Goal: Task Accomplishment & Management: Use online tool/utility

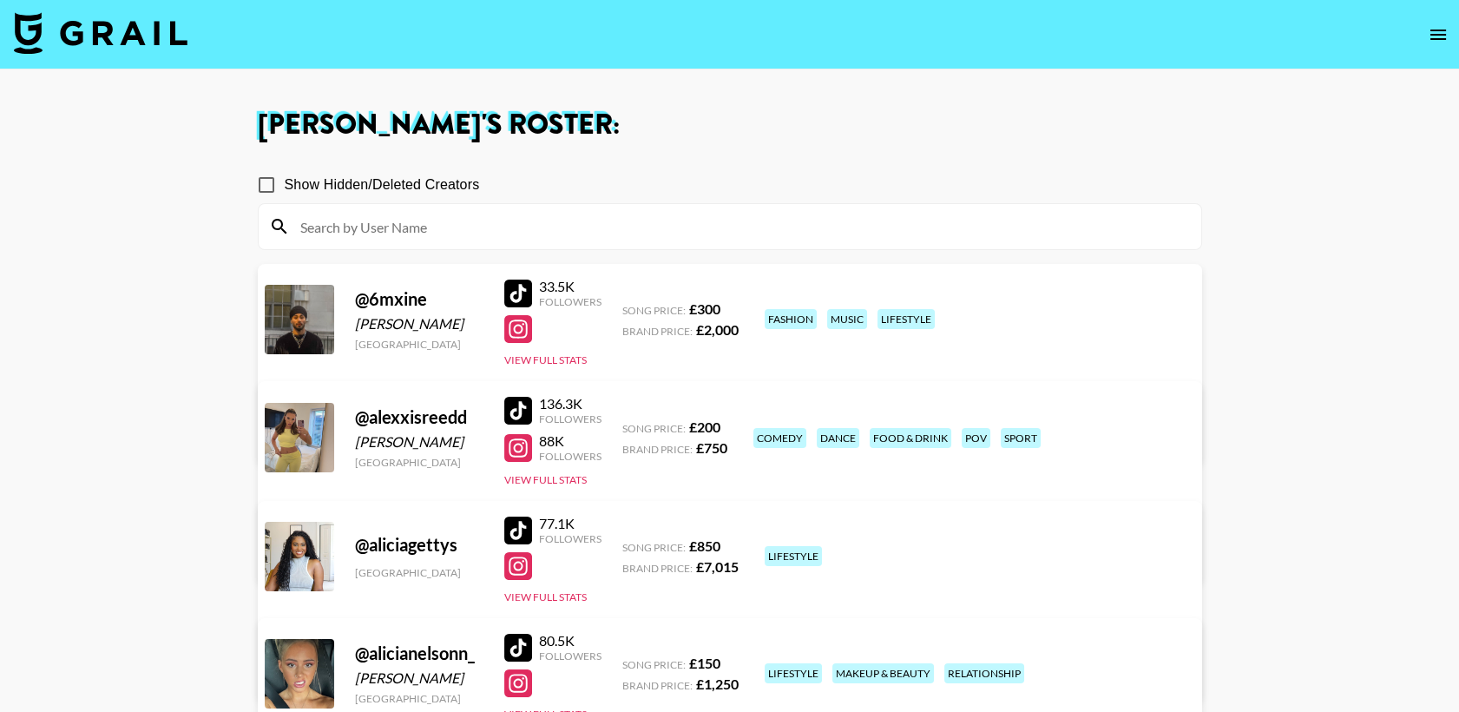
click at [155, 37] on img at bounding box center [101, 33] width 174 height 42
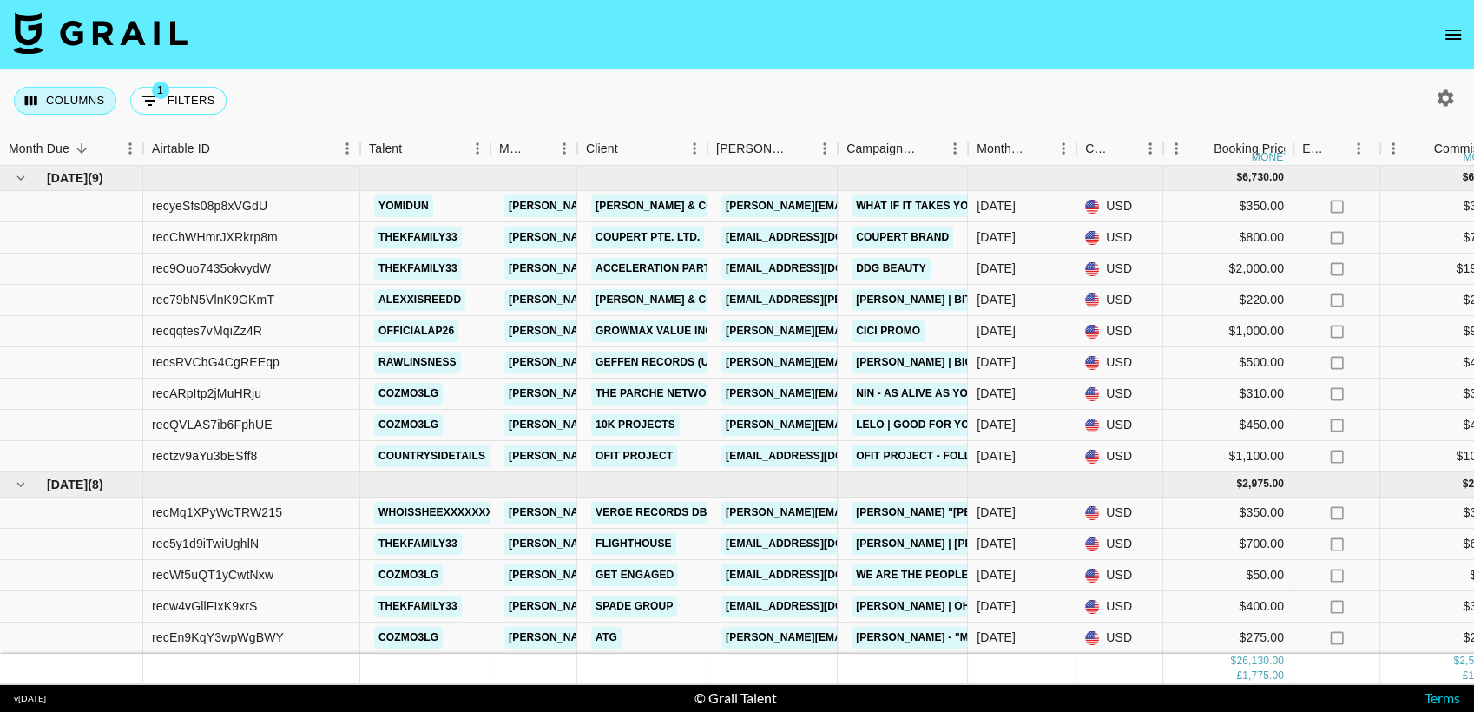
click at [101, 101] on button "Columns" at bounding box center [65, 101] width 102 height 28
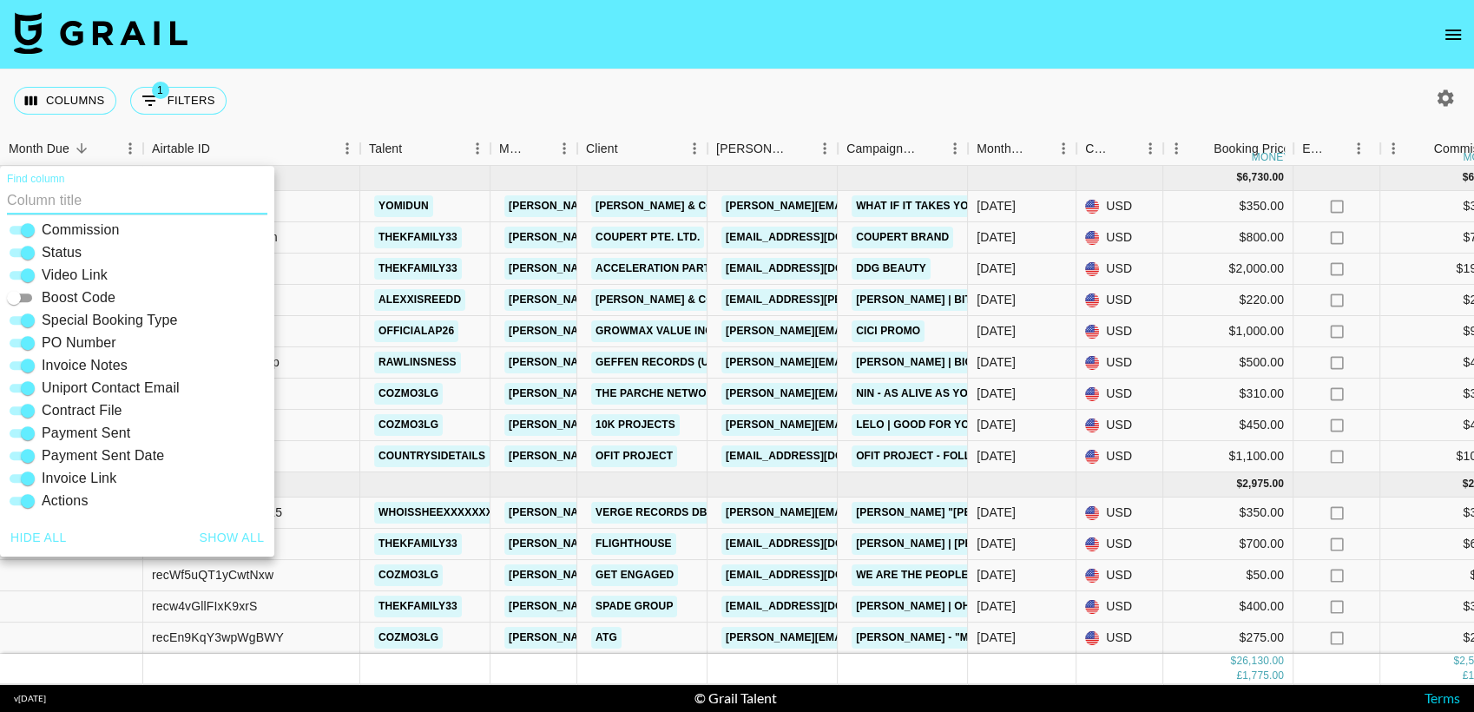
scroll to position [372, 0]
click at [29, 388] on input "Uniport Contact Email" at bounding box center [28, 387] width 62 height 21
click at [14, 385] on input "Uniport Contact Email" at bounding box center [14, 387] width 62 height 21
checkbox input "true"
click at [486, 107] on div "Columns 1 Filters + Booking" at bounding box center [737, 100] width 1474 height 62
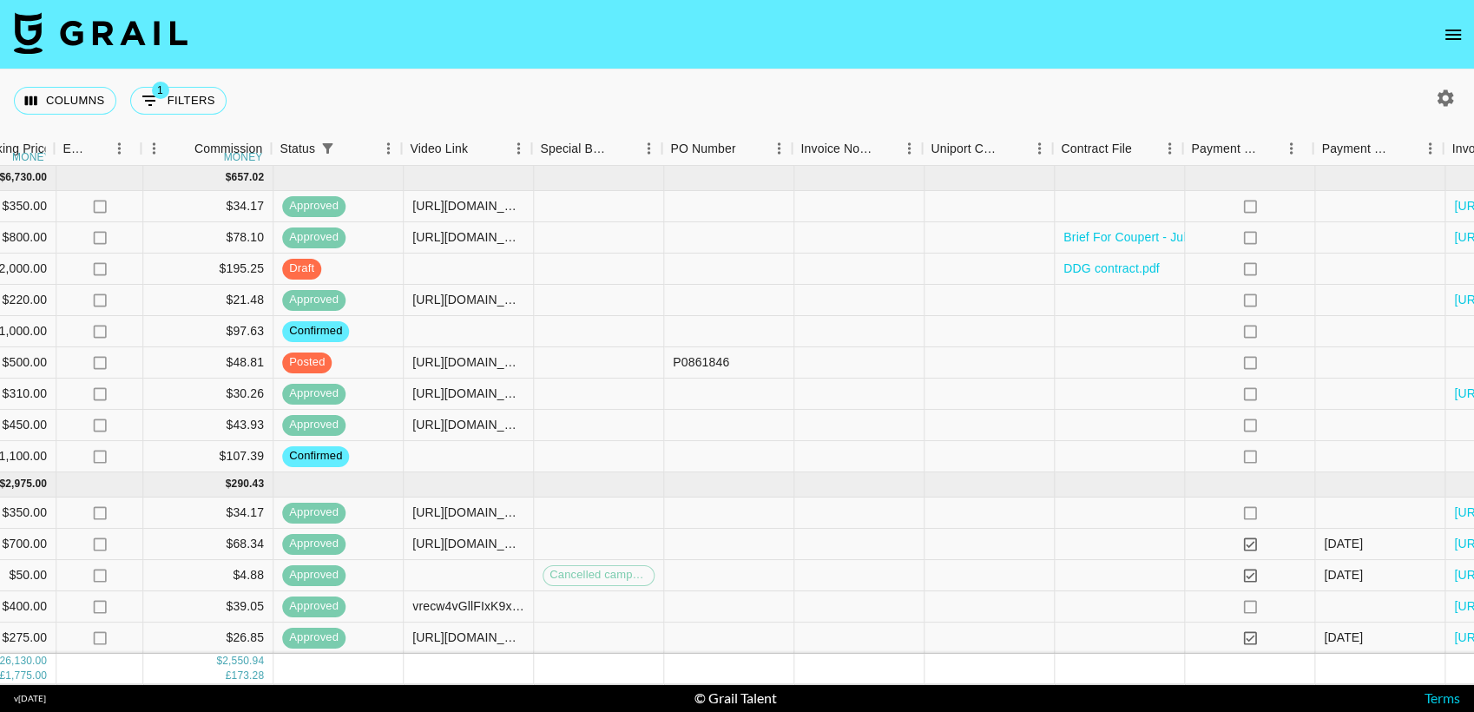
scroll to position [0, 1239]
click at [1018, 364] on div at bounding box center [988, 362] width 130 height 31
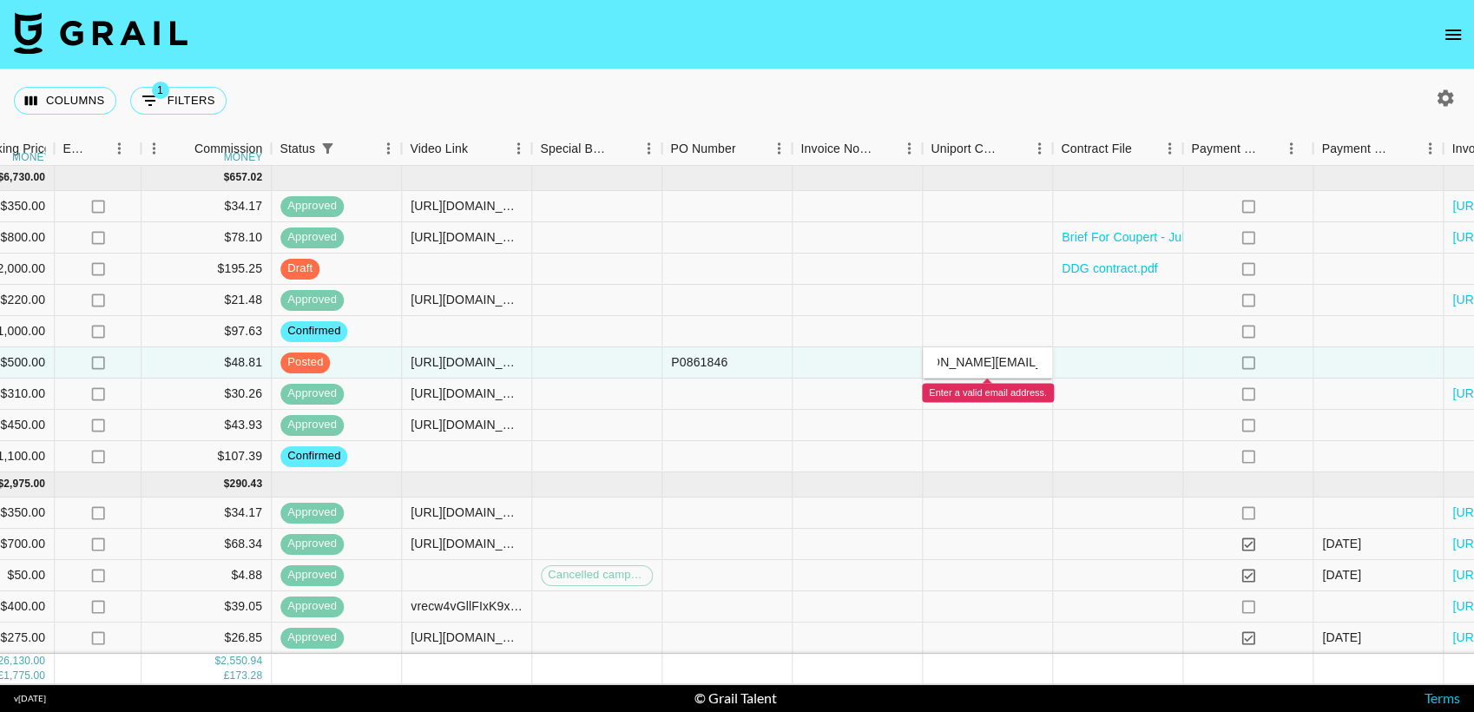
scroll to position [0, 62]
type input "[PERSON_NAME][EMAIL_ADDRESS][PERSON_NAME][DOMAIN_NAME]"
click at [990, 91] on div "Columns 1 Filters + Booking" at bounding box center [737, 100] width 1474 height 62
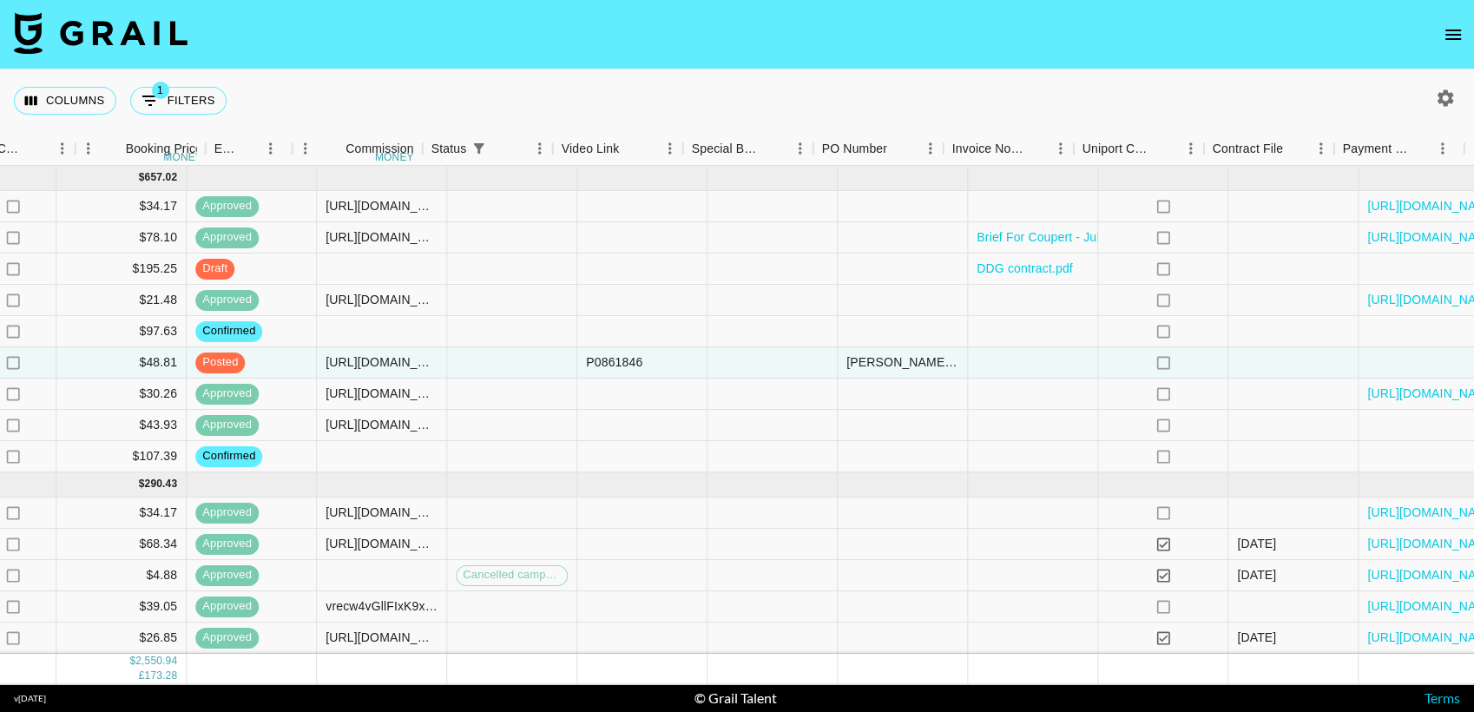
scroll to position [0, 1423]
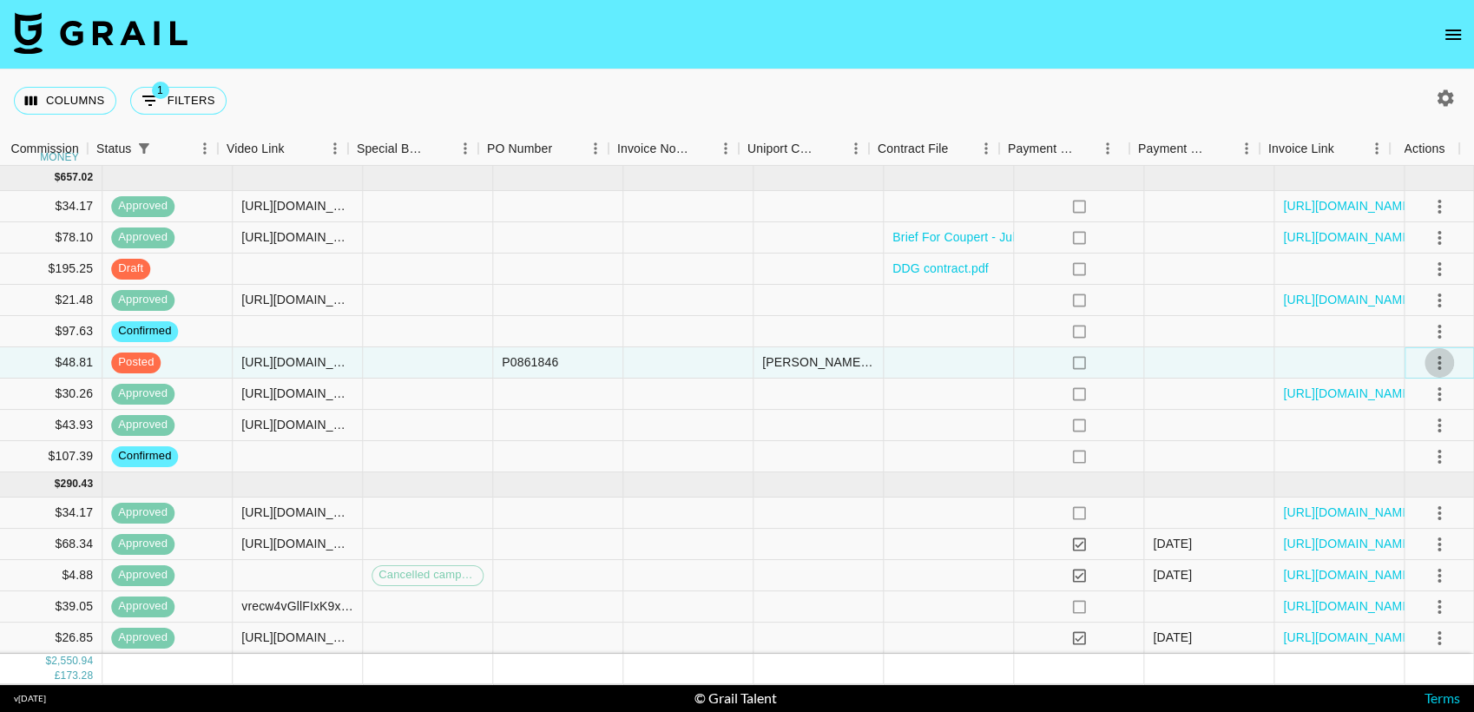
click at [1429, 365] on icon "select merge strategy" at bounding box center [1439, 362] width 21 height 21
click at [1385, 524] on div "Approve" at bounding box center [1402, 525] width 53 height 21
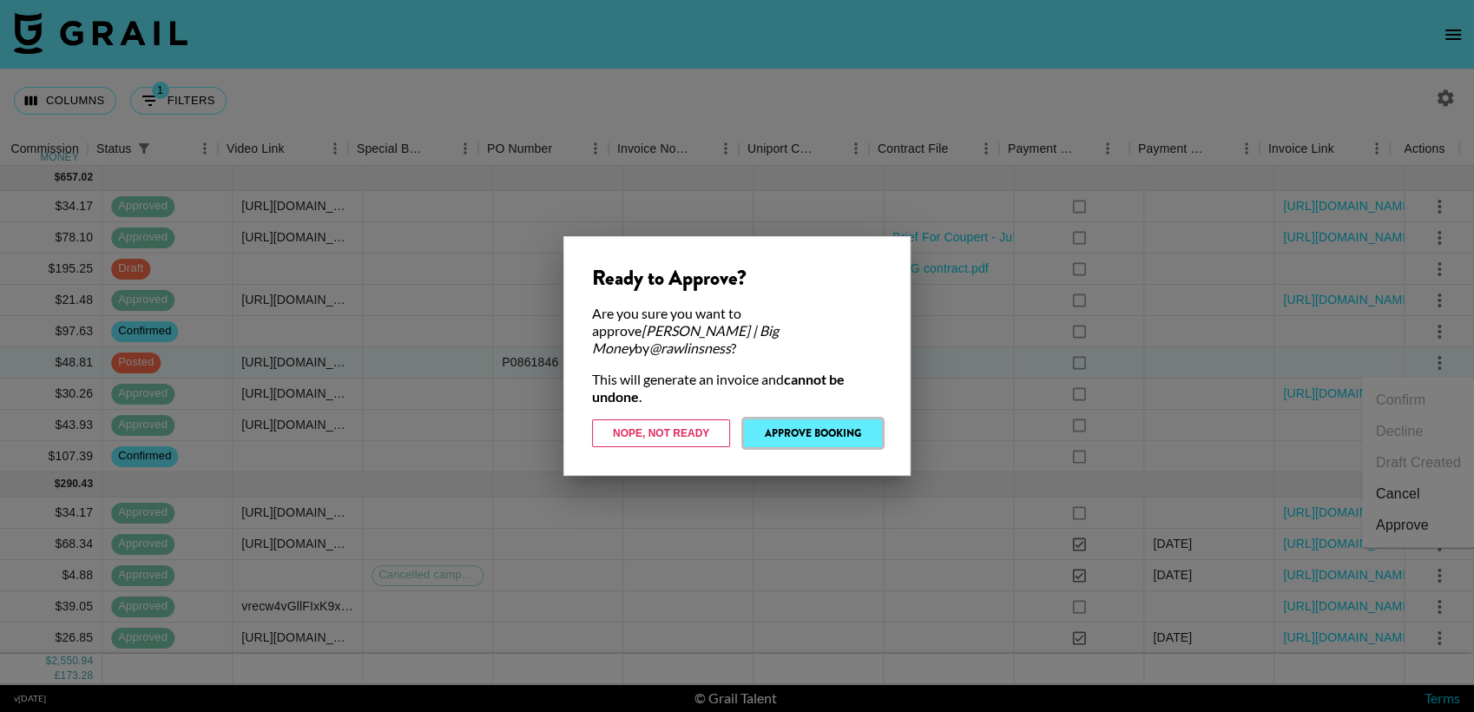
click at [854, 427] on button "Approve Booking" at bounding box center [813, 433] width 138 height 28
